Goal: Transaction & Acquisition: Purchase product/service

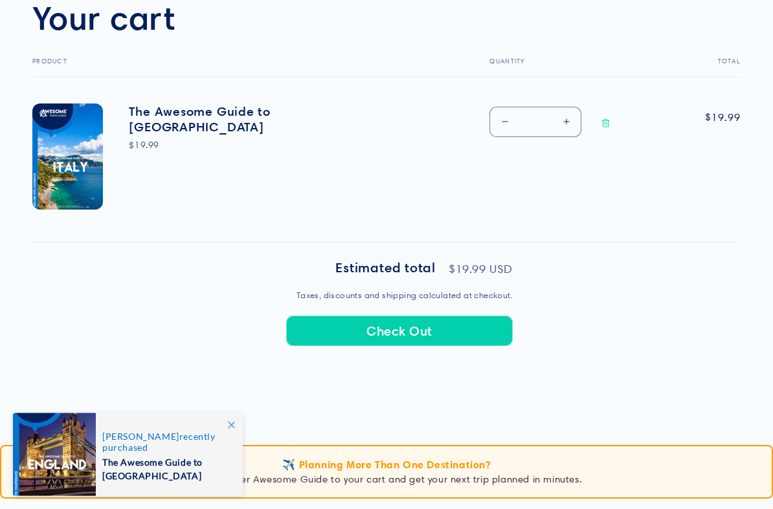
scroll to position [432, 0]
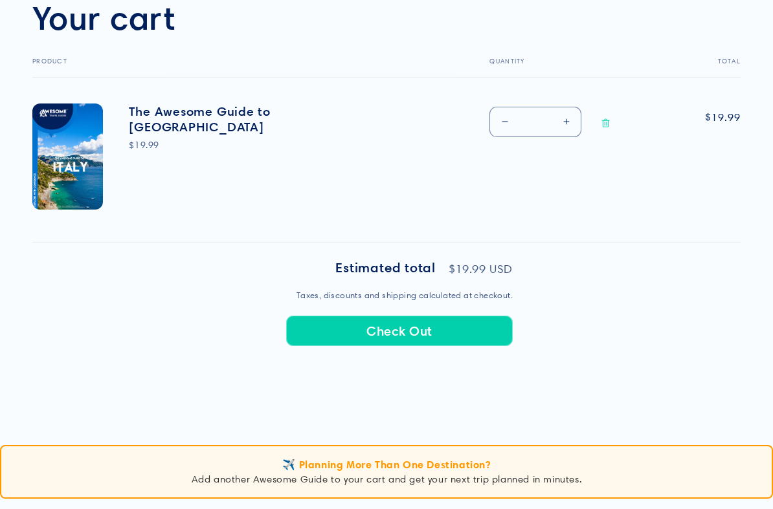
click at [289, 368] on shopify-apple-pay-button at bounding box center [287, 361] width 3 height 12
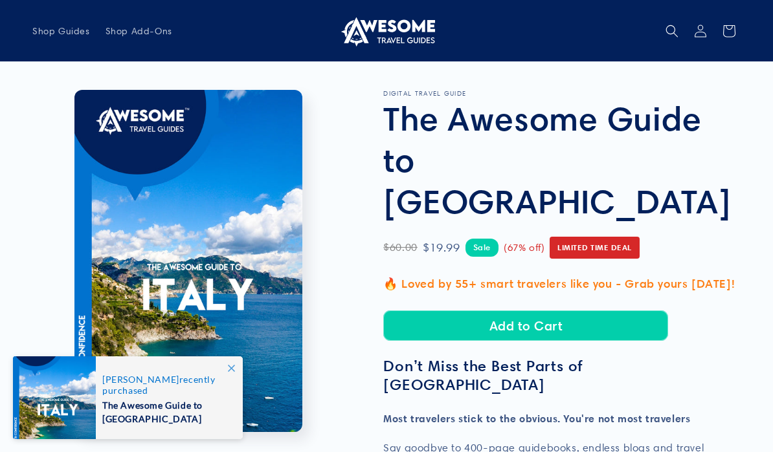
click at [130, 396] on span "The Awesome Guide to [GEOGRAPHIC_DATA]" at bounding box center [165, 411] width 127 height 30
click at [332, 336] on li "Open media 1 in modal" at bounding box center [188, 261] width 312 height 342
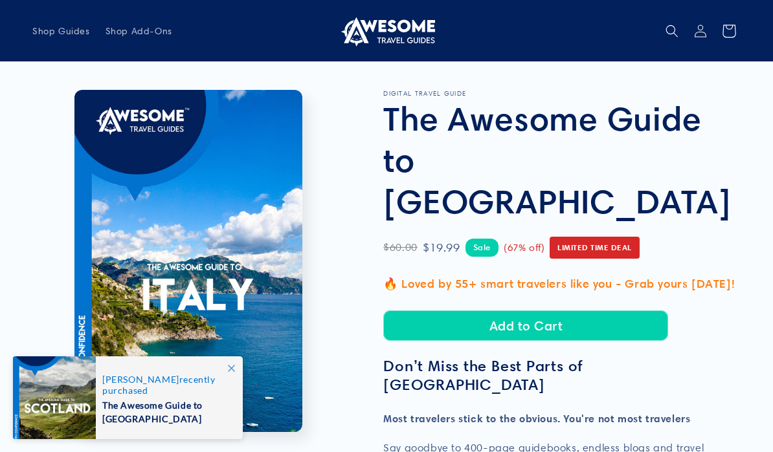
click at [738, 28] on icon at bounding box center [728, 31] width 30 height 30
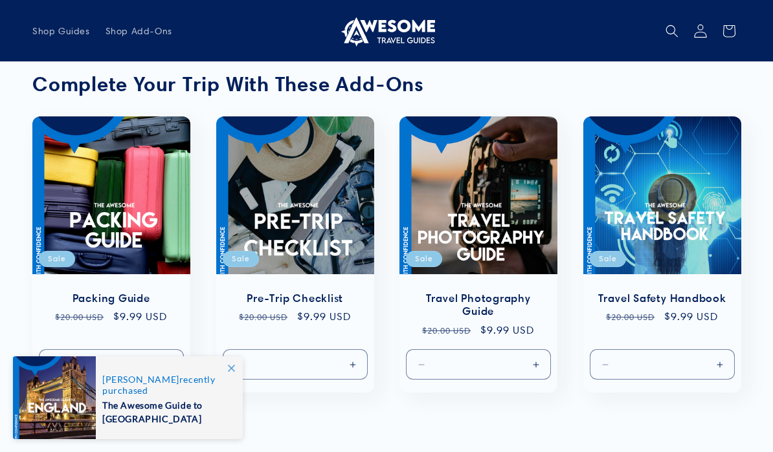
click at [703, 30] on icon at bounding box center [700, 31] width 14 height 14
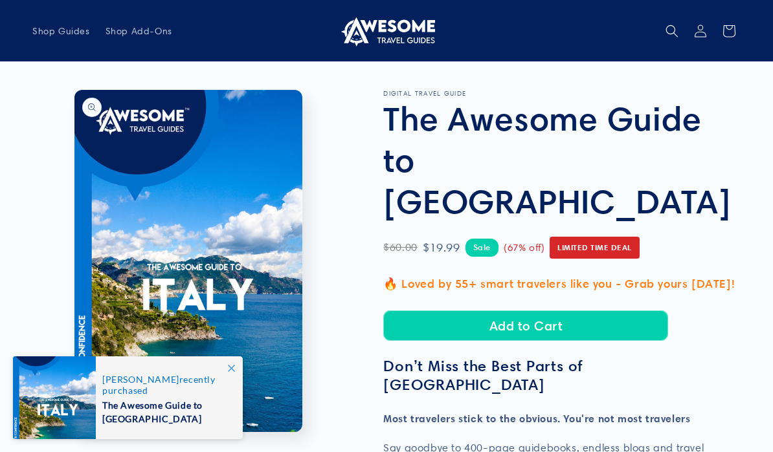
click at [74, 432] on button "Open media 1 in modal" at bounding box center [74, 432] width 0 height 0
